Goal: Task Accomplishment & Management: Manage account settings

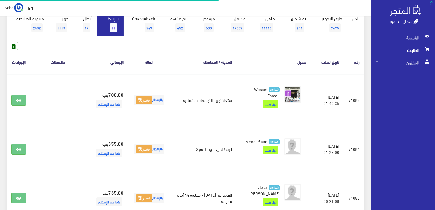
scroll to position [57, 0]
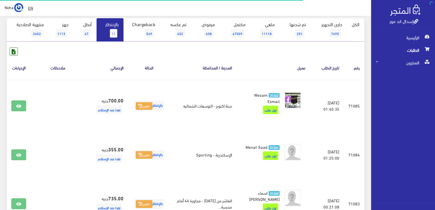
click at [107, 27] on link "بالإنتظار 11" at bounding box center [110, 29] width 27 height 23
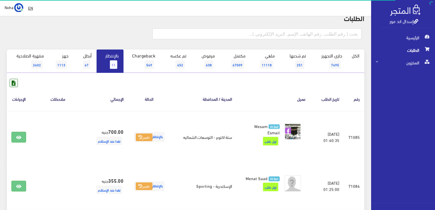
scroll to position [28, 0]
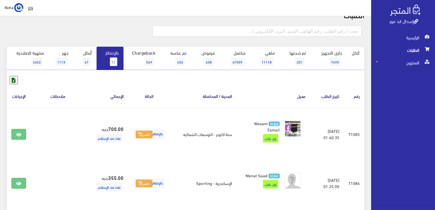
click at [116, 59] on span "11" at bounding box center [113, 61] width 7 height 9
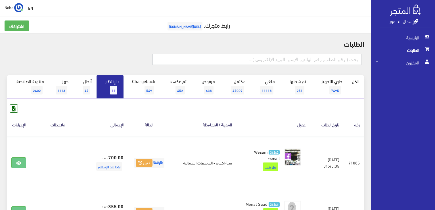
click at [308, 59] on input "text" at bounding box center [257, 59] width 209 height 11
type input "71083"
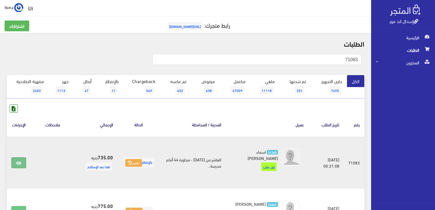
click at [18, 161] on icon at bounding box center [18, 163] width 5 height 5
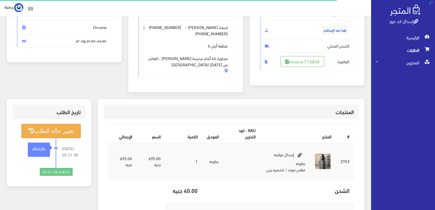
scroll to position [85, 0]
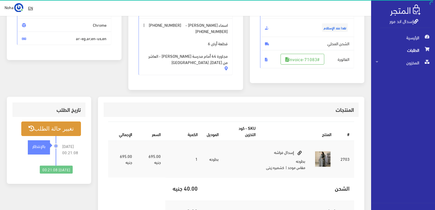
click at [65, 128] on button "تغيير حالة الطلب" at bounding box center [51, 128] width 60 height 14
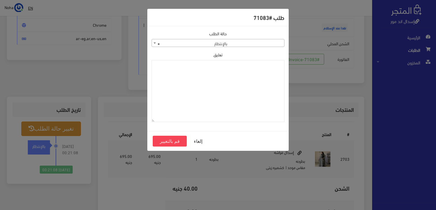
click at [62, 66] on div "طلب #71083 حالة الطلب جاري التجهيز تم شحنها ملغي مكتمل مرفوض تم عكس الإلغاء فشل…" at bounding box center [218, 105] width 436 height 210
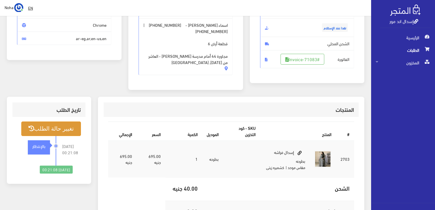
click at [70, 127] on button "تغيير حالة الطلب" at bounding box center [51, 128] width 60 height 14
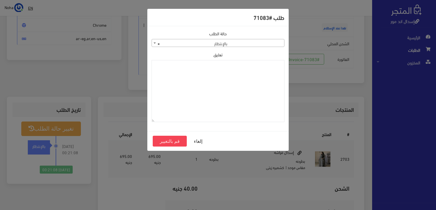
click at [155, 42] on b at bounding box center [155, 42] width 2 height 1
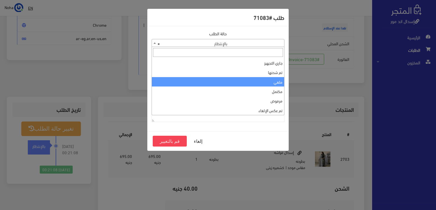
select select "3"
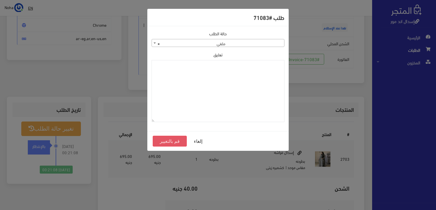
click at [171, 139] on button "قم بالتغيير" at bounding box center [170, 141] width 34 height 11
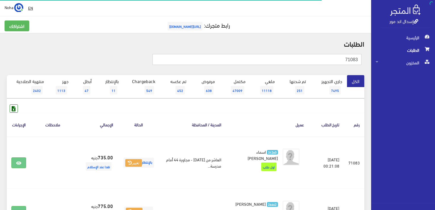
click at [337, 57] on input "71083" at bounding box center [257, 59] width 209 height 11
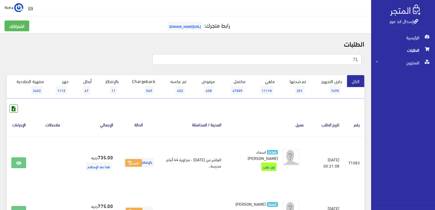
type input "7"
type input "71054"
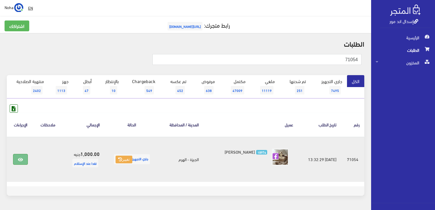
click at [22, 161] on icon at bounding box center [20, 159] width 5 height 5
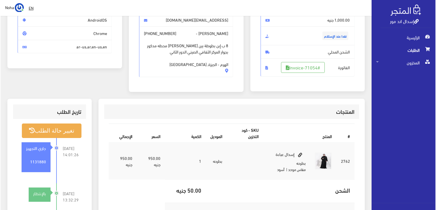
scroll to position [82, 0]
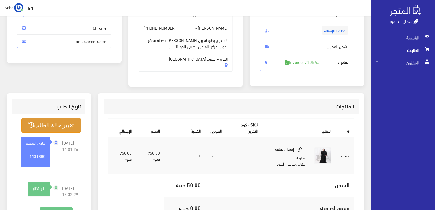
click at [58, 127] on button "تغيير حالة الطلب" at bounding box center [51, 125] width 60 height 14
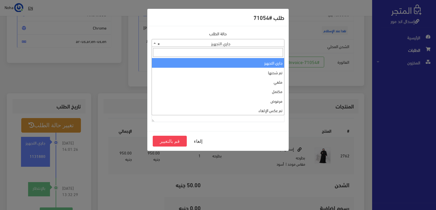
click at [155, 42] on b at bounding box center [155, 42] width 2 height 1
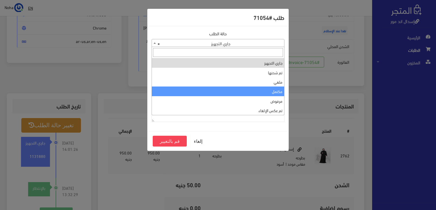
select select "4"
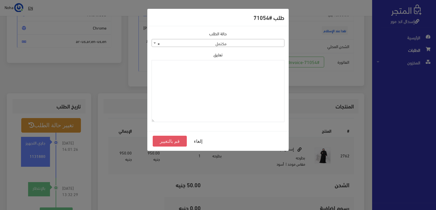
click at [169, 140] on button "قم بالتغيير" at bounding box center [170, 141] width 34 height 11
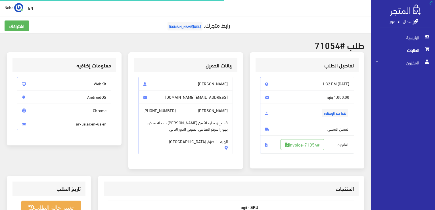
scroll to position [79, 0]
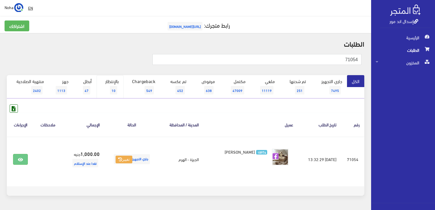
click at [114, 87] on span "10" at bounding box center [113, 90] width 7 height 9
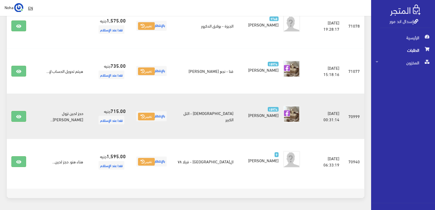
scroll to position [375, 0]
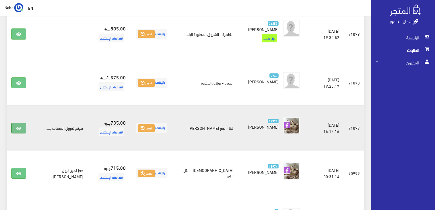
click at [20, 126] on icon at bounding box center [18, 128] width 5 height 5
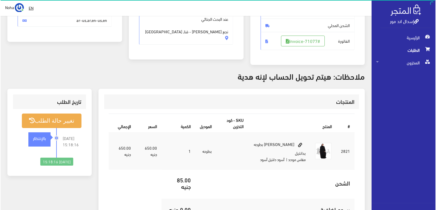
scroll to position [114, 0]
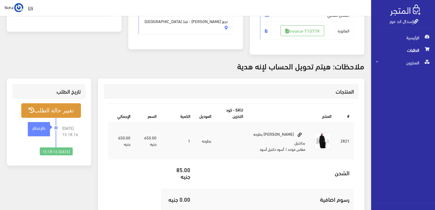
click at [69, 110] on button "تغيير حالة الطلب" at bounding box center [51, 110] width 60 height 14
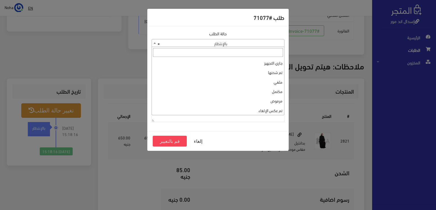
click at [155, 43] on b at bounding box center [155, 42] width 2 height 1
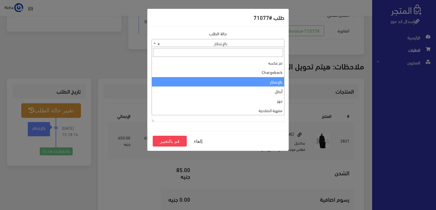
scroll to position [0, 0]
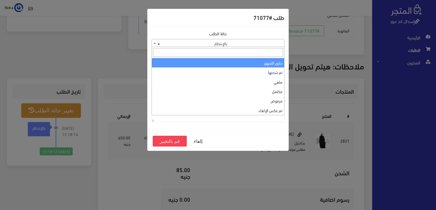
select select "1"
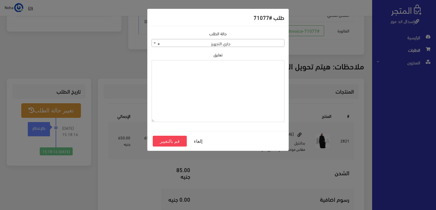
click at [198, 87] on textarea "تعليق" at bounding box center [218, 91] width 133 height 62
drag, startPoint x: 263, startPoint y: 67, endPoint x: 284, endPoint y: 65, distance: 21.4
click at [284, 65] on textarea "1131882" at bounding box center [218, 91] width 133 height 62
type textarea "1131882"
click at [175, 141] on button "قم بالتغيير" at bounding box center [170, 141] width 34 height 11
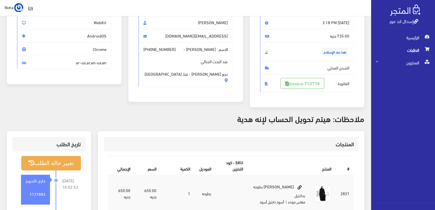
scroll to position [85, 0]
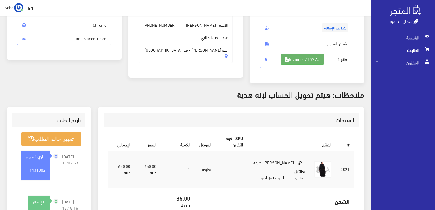
click at [315, 59] on link "#Invoice-71077" at bounding box center [303, 59] width 44 height 11
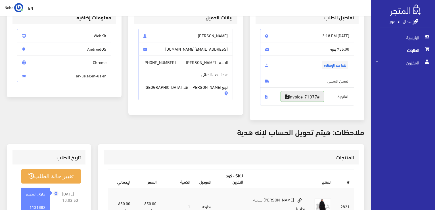
scroll to position [0, 0]
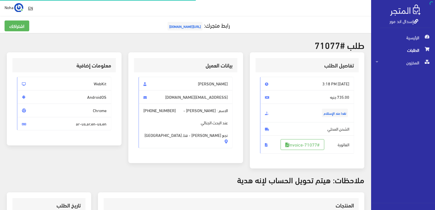
scroll to position [112, 0]
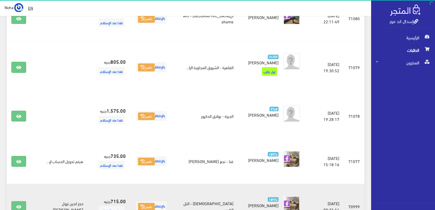
scroll to position [290, 0]
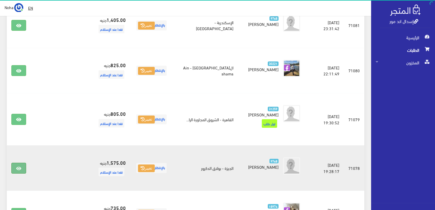
click at [16, 166] on icon at bounding box center [18, 168] width 5 height 5
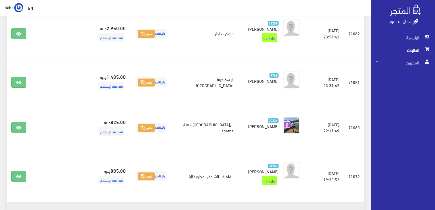
scroll to position [261, 0]
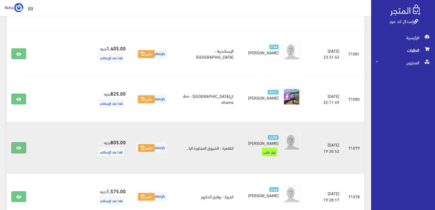
click at [20, 145] on icon at bounding box center [18, 147] width 5 height 5
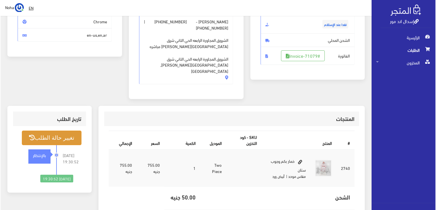
scroll to position [85, 0]
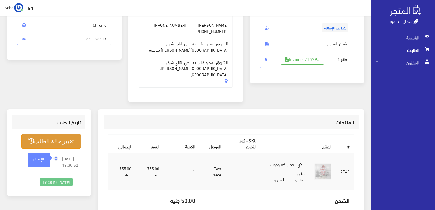
click at [51, 144] on button "تغيير حالة الطلب" at bounding box center [51, 141] width 60 height 14
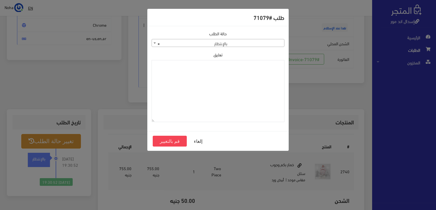
click at [71, 82] on div "طلب #71079 حالة الطلب جاري التجهيز تم شحنها ملغي مكتمل مرفوض تم عكس الإلغاء فشل…" at bounding box center [218, 105] width 436 height 210
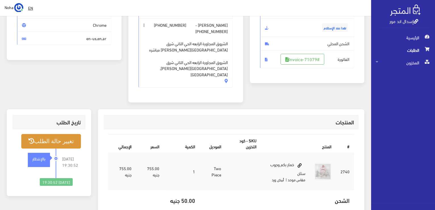
click at [70, 138] on button "تغيير حالة الطلب" at bounding box center [51, 141] width 60 height 14
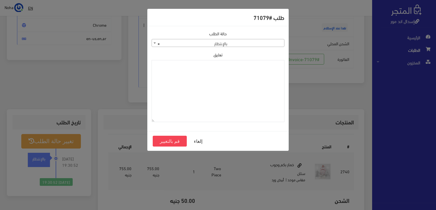
click at [154, 43] on b at bounding box center [155, 42] width 2 height 1
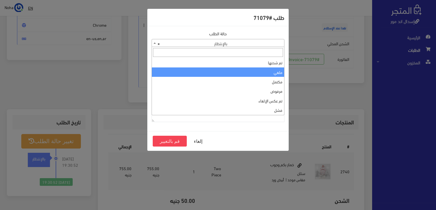
scroll to position [0, 0]
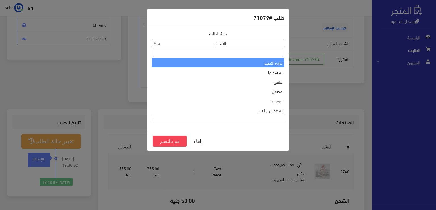
select select "1"
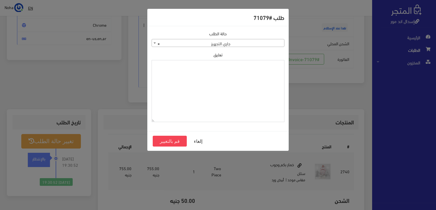
paste textarea "1131882"
type textarea "1131882"
click at [173, 141] on button "قم بالتغيير" at bounding box center [170, 141] width 34 height 11
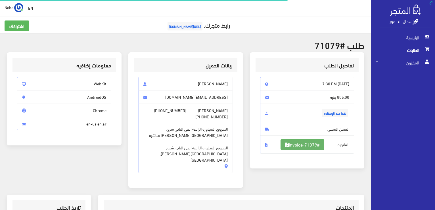
click at [316, 143] on link "#Invoice-71079" at bounding box center [303, 144] width 44 height 11
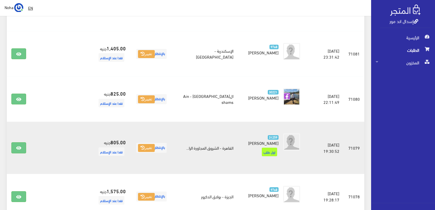
scroll to position [233, 0]
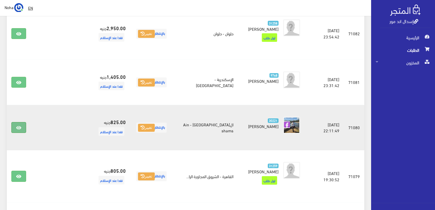
click at [18, 125] on icon at bounding box center [18, 127] width 5 height 5
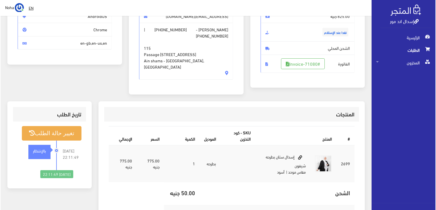
scroll to position [85, 0]
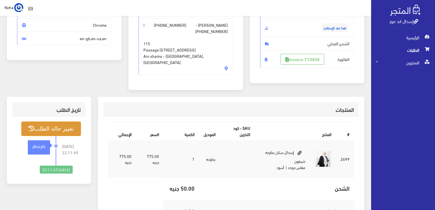
click at [65, 122] on button "تغيير حالة الطلب" at bounding box center [51, 128] width 60 height 14
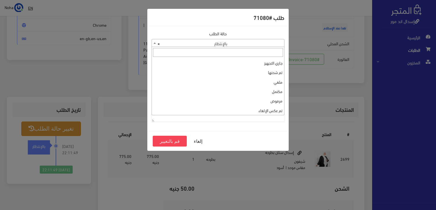
click at [155, 44] on span at bounding box center [155, 42] width 6 height 7
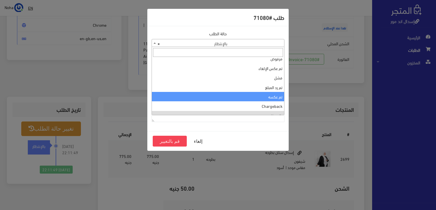
scroll to position [0, 0]
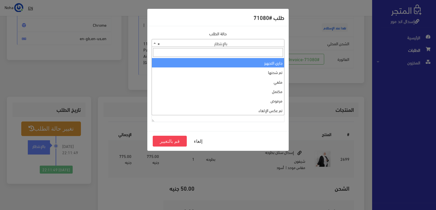
select select "1"
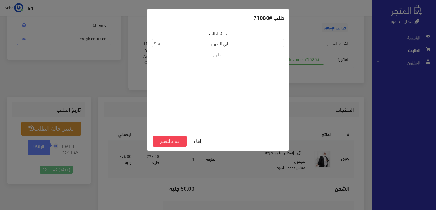
paste textarea "1131882"
type textarea "1131882"
click at [176, 139] on button "قم بالتغيير" at bounding box center [170, 141] width 34 height 11
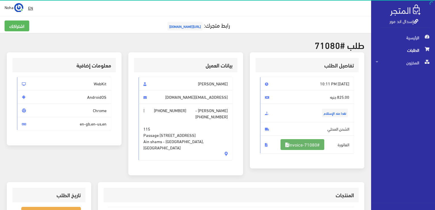
click at [304, 143] on link "#Invoice-71080" at bounding box center [303, 144] width 44 height 11
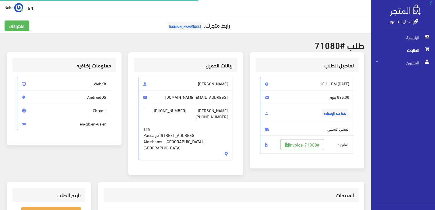
scroll to position [82, 0]
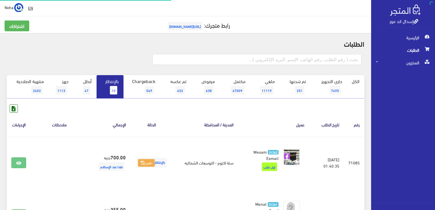
scroll to position [233, 0]
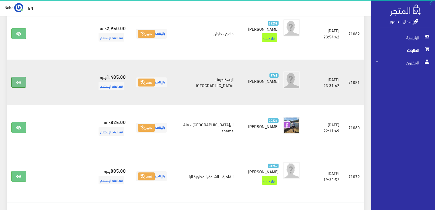
click at [17, 77] on link at bounding box center [18, 82] width 15 height 11
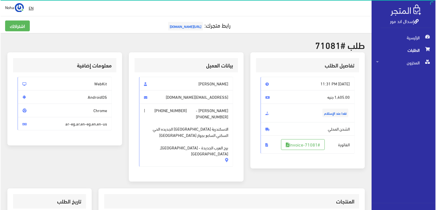
scroll to position [57, 0]
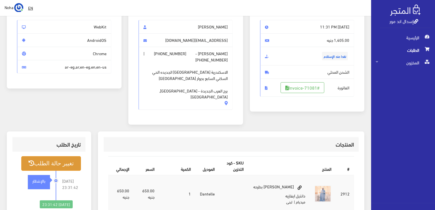
click at [63, 156] on button "تغيير حالة الطلب" at bounding box center [51, 163] width 60 height 14
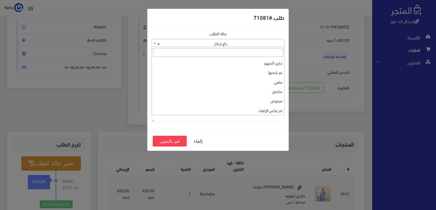
click at [154, 42] on b at bounding box center [155, 42] width 2 height 1
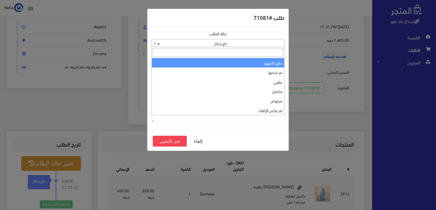
select select "1"
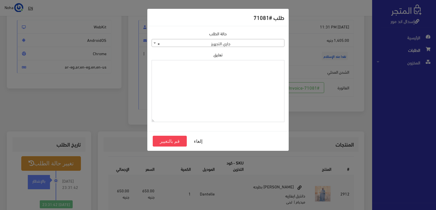
paste textarea "1131882"
type textarea "1131882"
click at [166, 140] on button "قم بالتغيير" at bounding box center [170, 141] width 34 height 11
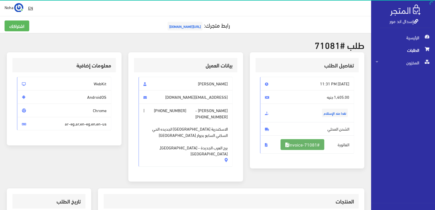
click at [305, 144] on link "#Invoice-71081" at bounding box center [303, 144] width 44 height 11
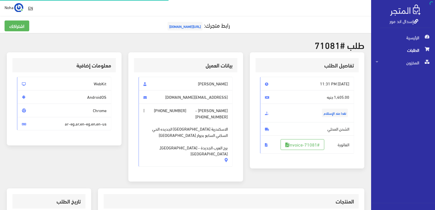
scroll to position [57, 0]
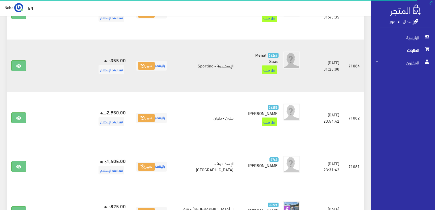
scroll to position [148, 0]
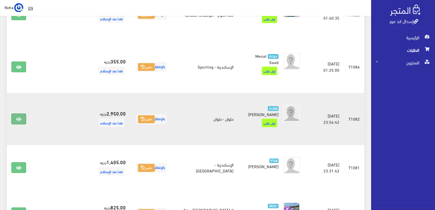
click at [16, 113] on link at bounding box center [18, 118] width 15 height 11
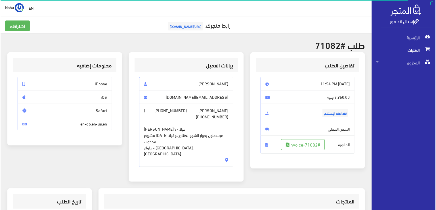
scroll to position [85, 0]
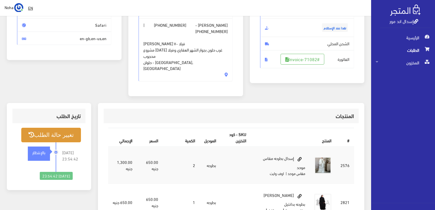
click at [63, 128] on button "تغيير حالة الطلب" at bounding box center [51, 135] width 60 height 14
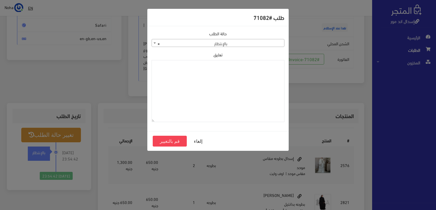
click at [97, 67] on div "طلب #71082 حالة الطلب جاري التجهيز تم شحنها ملغي مكتمل مرفوض تم عكس الإلغاء فشل…" at bounding box center [218, 105] width 436 height 210
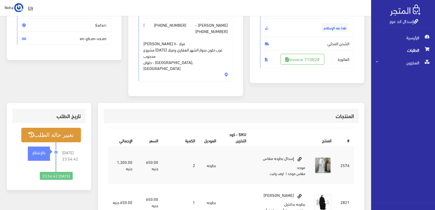
click at [71, 128] on button "تغيير حالة الطلب" at bounding box center [51, 135] width 60 height 14
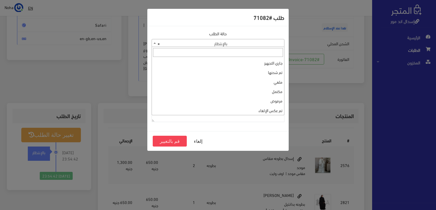
click at [153, 43] on span at bounding box center [155, 42] width 6 height 7
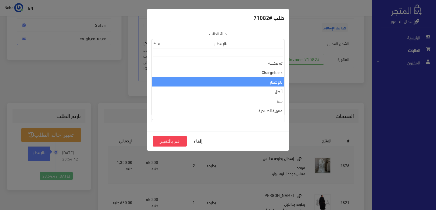
scroll to position [0, 0]
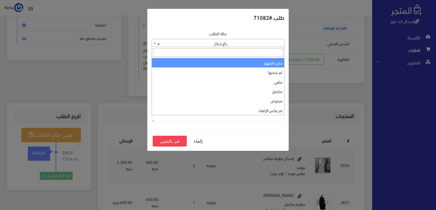
select select "1"
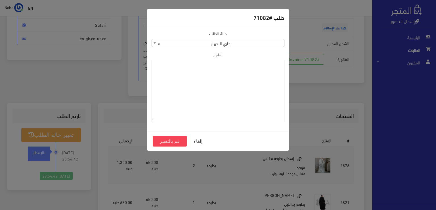
paste textarea "1131882"
type textarea "1131882"
click at [182, 138] on button "قم بالتغيير" at bounding box center [170, 141] width 34 height 11
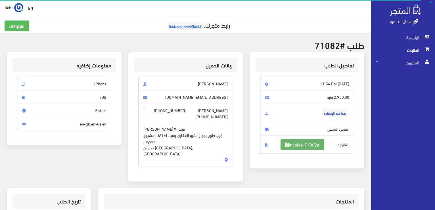
click at [305, 143] on link "#Invoice-71082" at bounding box center [303, 144] width 44 height 11
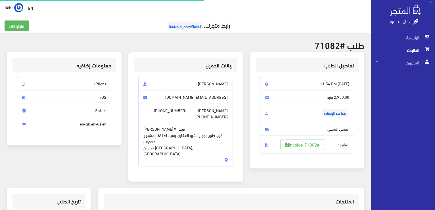
scroll to position [82, 0]
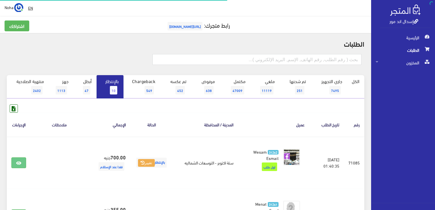
scroll to position [148, 0]
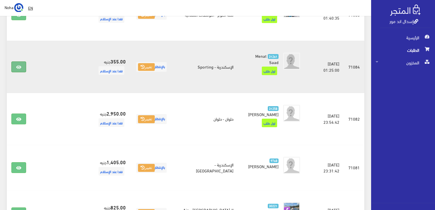
click at [14, 61] on link at bounding box center [18, 66] width 15 height 11
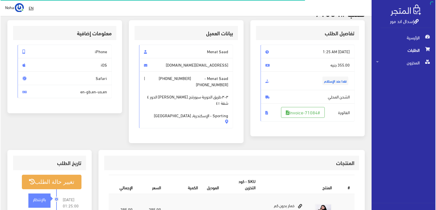
scroll to position [57, 0]
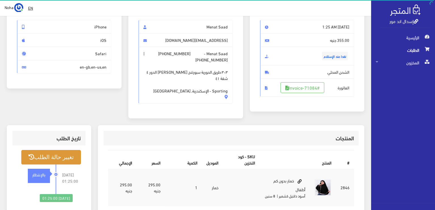
click at [61, 150] on button "تغيير حالة الطلب" at bounding box center [51, 157] width 60 height 14
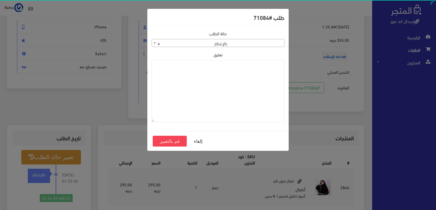
click at [154, 42] on b at bounding box center [155, 42] width 2 height 1
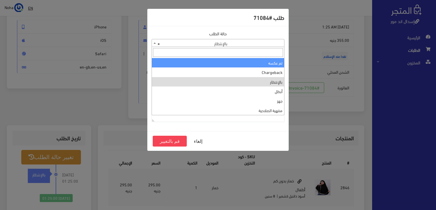
scroll to position [0, 0]
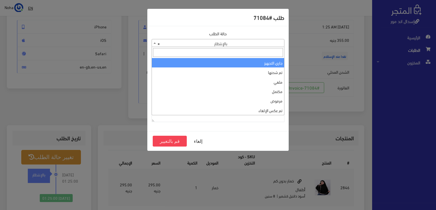
select select "1"
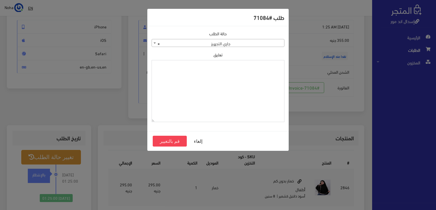
paste textarea "1131882"
type textarea "1131882"
click at [168, 141] on button "قم بالتغيير" at bounding box center [170, 141] width 34 height 11
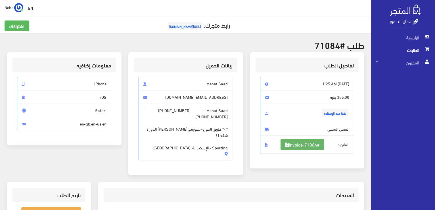
click at [311, 142] on link "#Invoice-71084" at bounding box center [303, 144] width 44 height 11
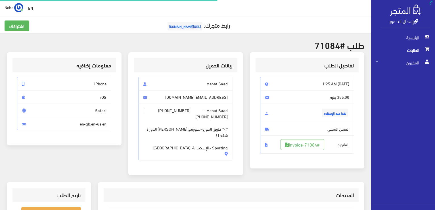
scroll to position [57, 0]
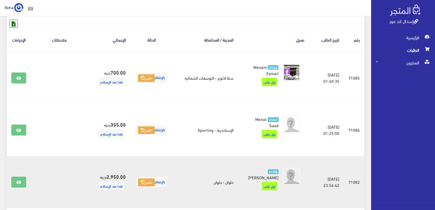
scroll to position [63, 0]
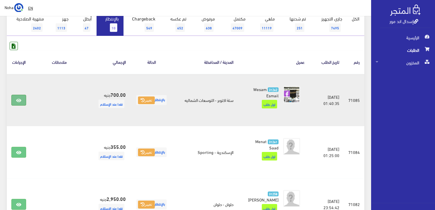
click at [16, 98] on icon at bounding box center [18, 100] width 5 height 5
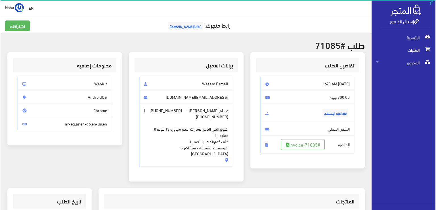
scroll to position [57, 0]
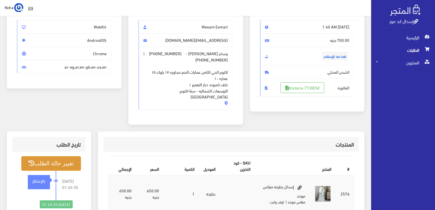
click at [56, 157] on button "تغيير حالة الطلب" at bounding box center [51, 163] width 60 height 14
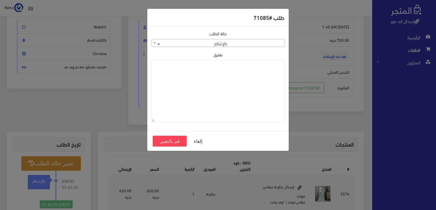
click at [154, 43] on b at bounding box center [155, 42] width 2 height 1
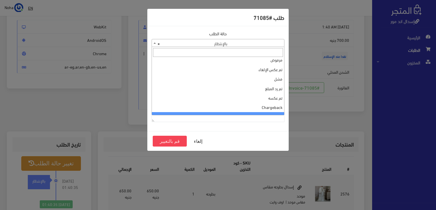
scroll to position [0, 0]
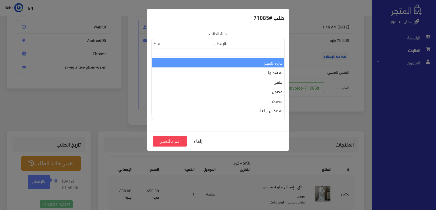
select select "1"
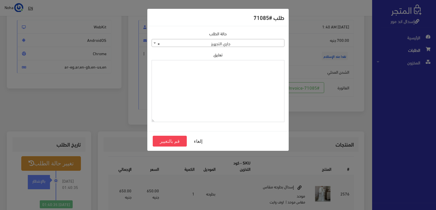
paste textarea "1131882"
type textarea "1131882"
click at [168, 141] on button "قم بالتغيير" at bounding box center [170, 141] width 34 height 11
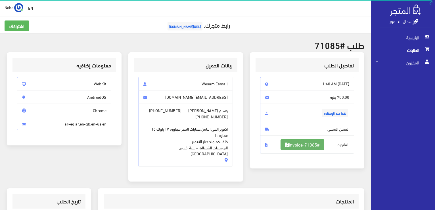
click at [308, 142] on link "#Invoice-71085" at bounding box center [303, 144] width 44 height 11
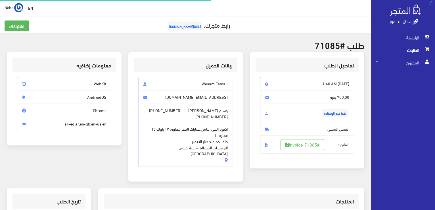
scroll to position [57, 0]
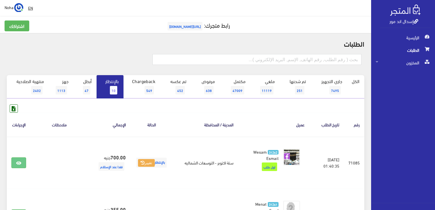
click at [114, 89] on span "10" at bounding box center [113, 90] width 7 height 9
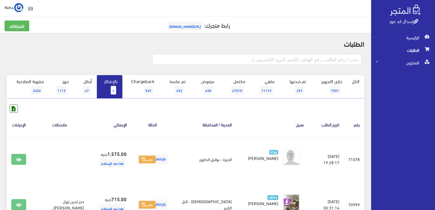
click at [114, 85] on link "بالإنتظار 3" at bounding box center [110, 86] width 26 height 23
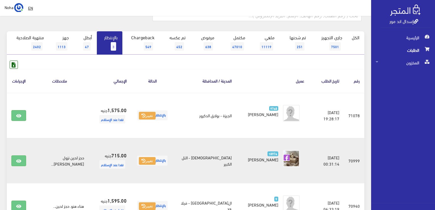
scroll to position [57, 0]
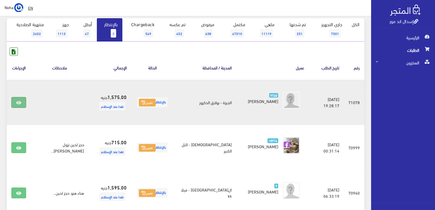
click at [18, 101] on icon at bounding box center [18, 102] width 5 height 5
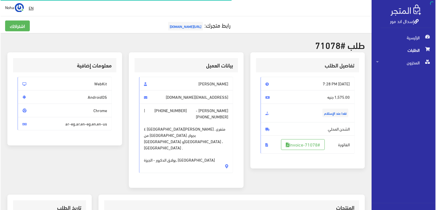
scroll to position [57, 0]
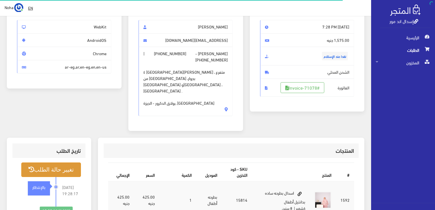
click at [68, 162] on button "تغيير حالة الطلب" at bounding box center [51, 169] width 60 height 14
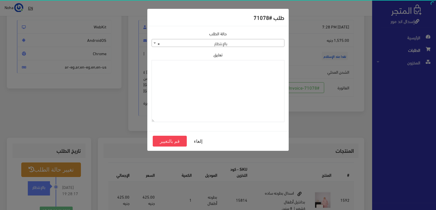
click at [154, 43] on b at bounding box center [155, 42] width 2 height 1
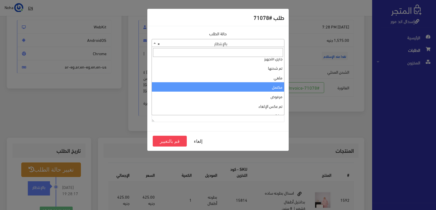
scroll to position [0, 0]
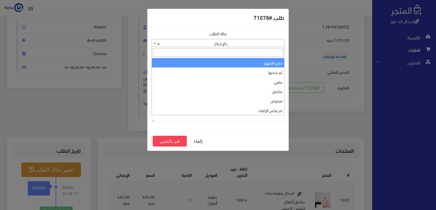
select select "1"
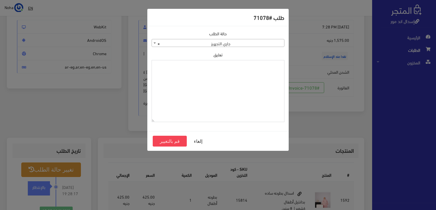
paste textarea "1131882"
type textarea "1131882"
click at [180, 138] on button "قم بالتغيير" at bounding box center [170, 141] width 34 height 11
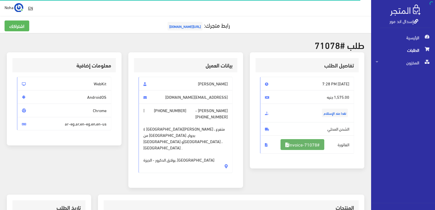
click at [307, 143] on link "#Invoice-71078" at bounding box center [303, 144] width 44 height 11
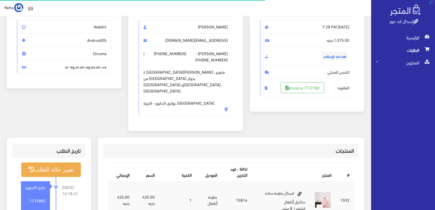
scroll to position [57, 0]
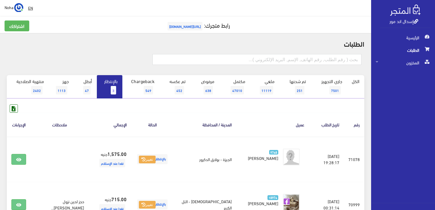
click at [111, 89] on link "بالإنتظار 3" at bounding box center [110, 86] width 26 height 23
